Goal: Transaction & Acquisition: Purchase product/service

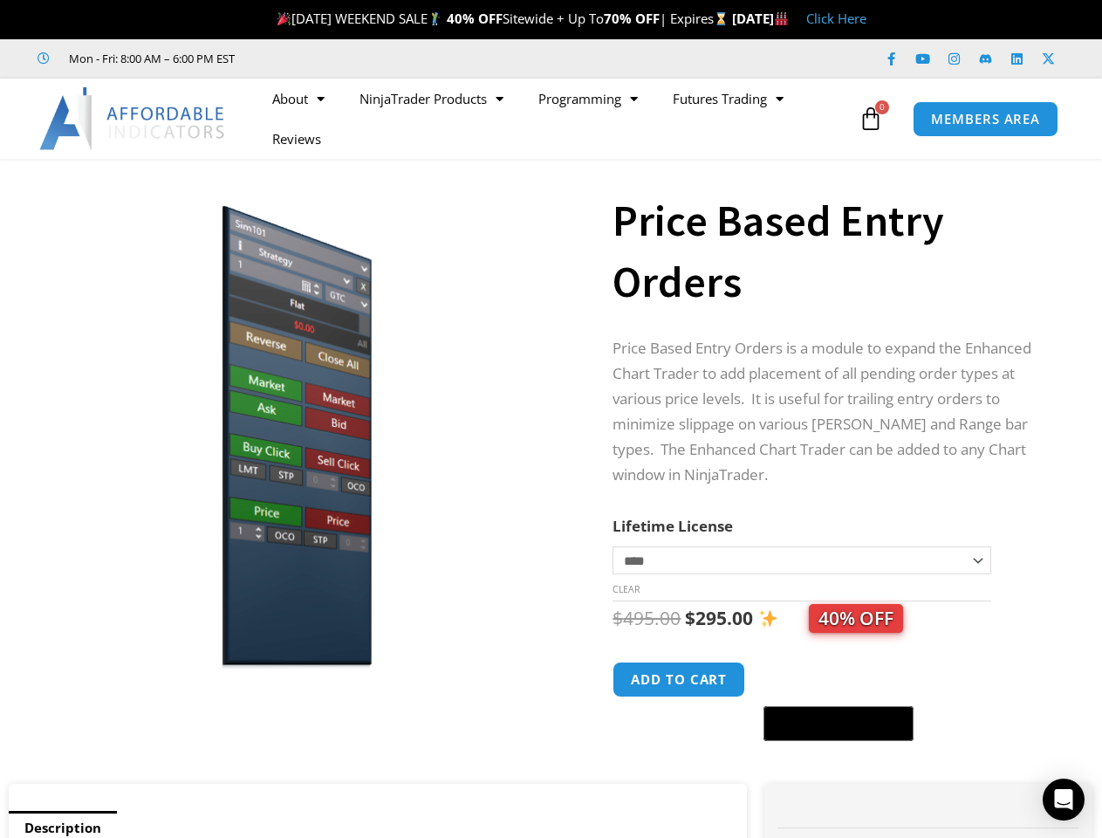
click at [551, 419] on img at bounding box center [292, 429] width 559 height 481
click at [554, 119] on ul "About Contact Us Premium Support Team Partners NinjaTrader NinjaTrader FAQ Ninj…" at bounding box center [554, 119] width 599 height 80
click at [871, 119] on icon at bounding box center [871, 118] width 24 height 24
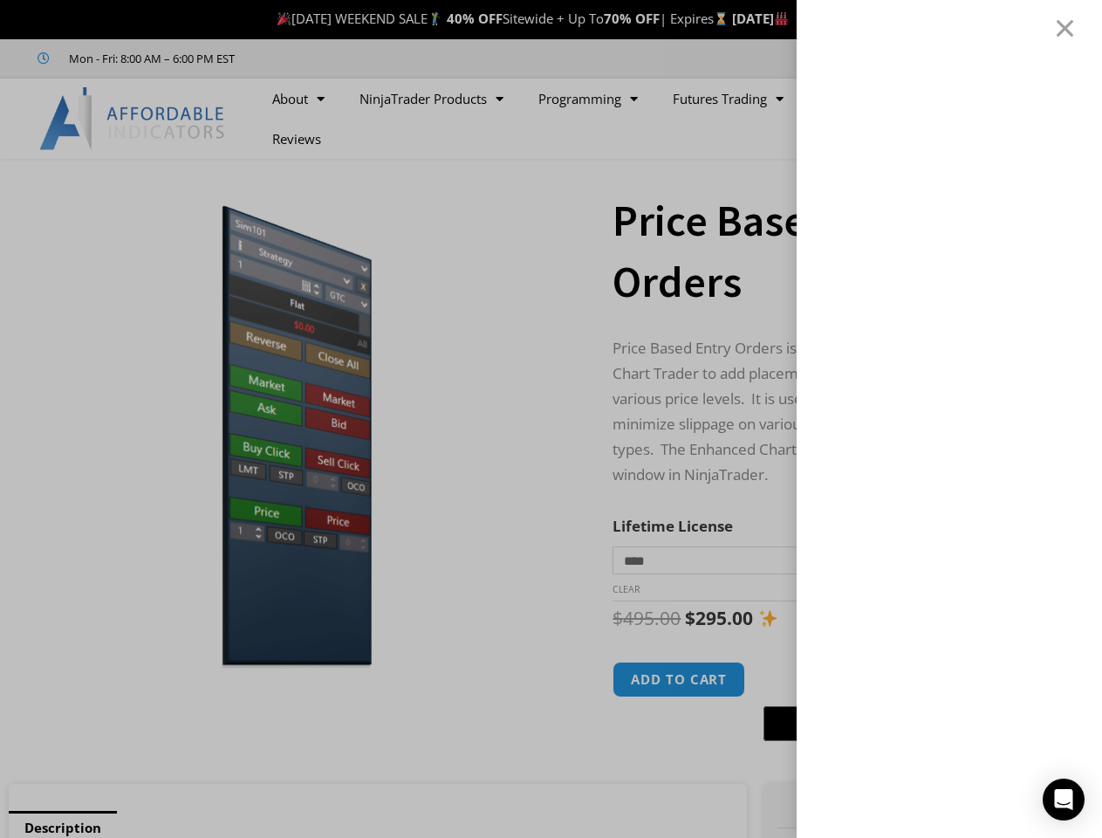
click at [292, 429] on div at bounding box center [551, 419] width 1102 height 838
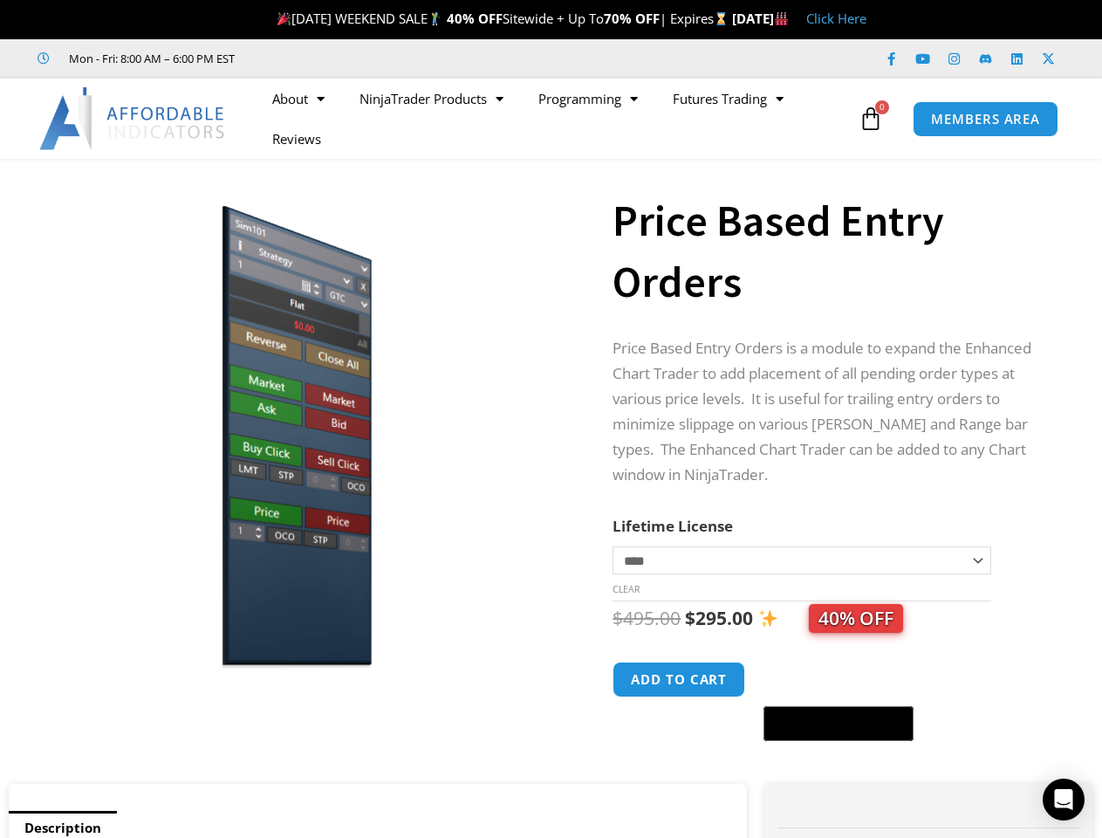
click at [551, 419] on div at bounding box center [551, 419] width 0 height 0
click at [839, 726] on icon "@import url(//[DOMAIN_NAME][URL]) ••••••" at bounding box center [872, 725] width 90 height 26
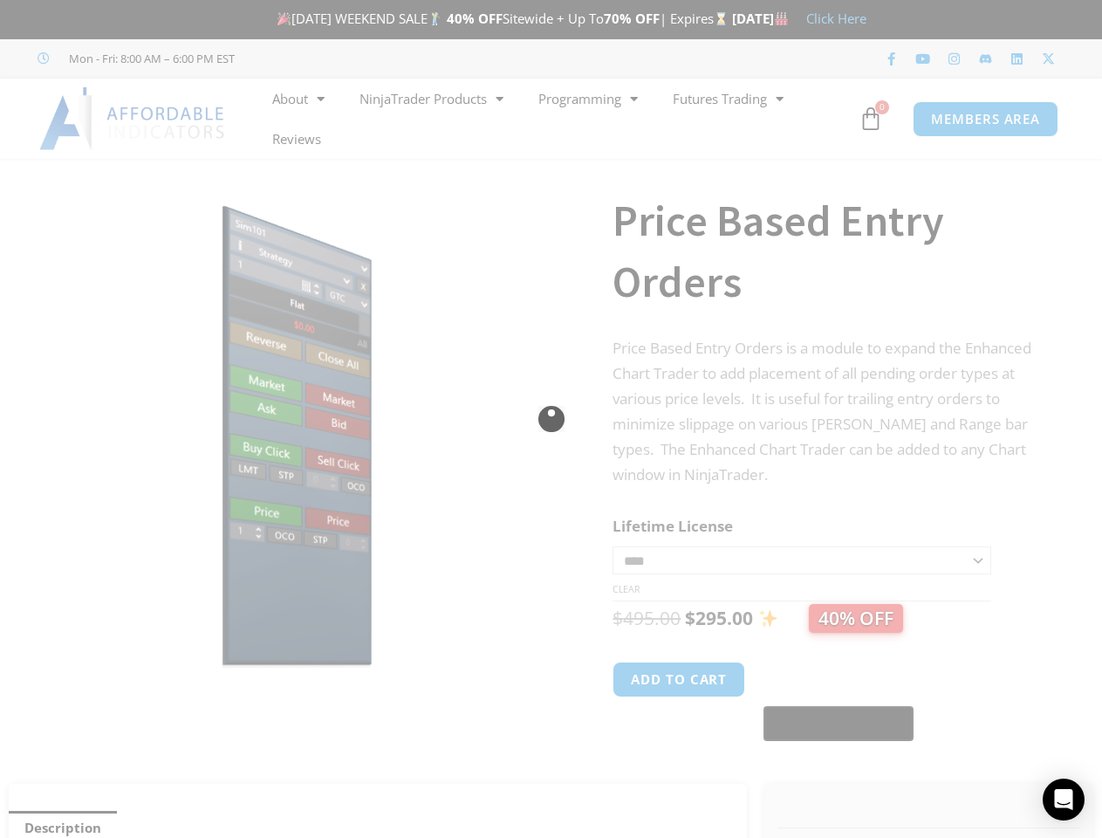
click at [839, 726] on div at bounding box center [551, 419] width 1102 height 838
click at [1064, 799] on icon "Open Intercom Messenger" at bounding box center [1064, 799] width 18 height 21
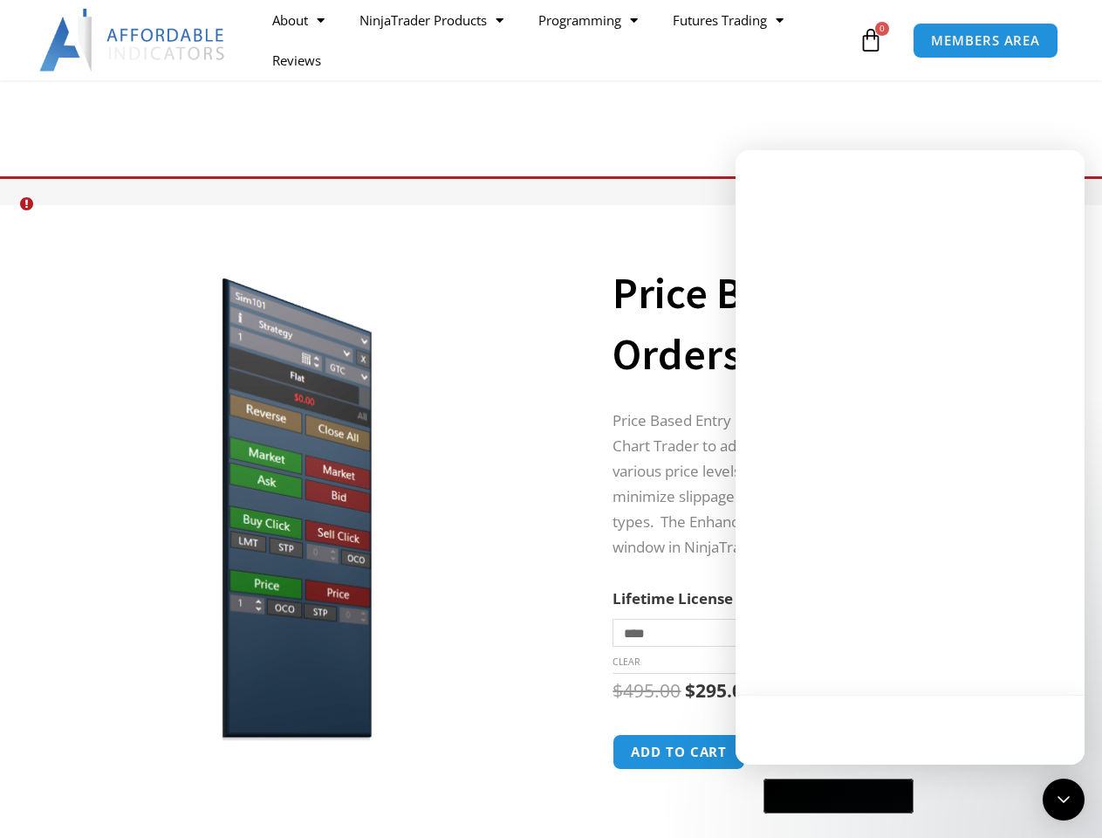
scroll to position [89, 0]
